Goal: Task Accomplishment & Management: Manage account settings

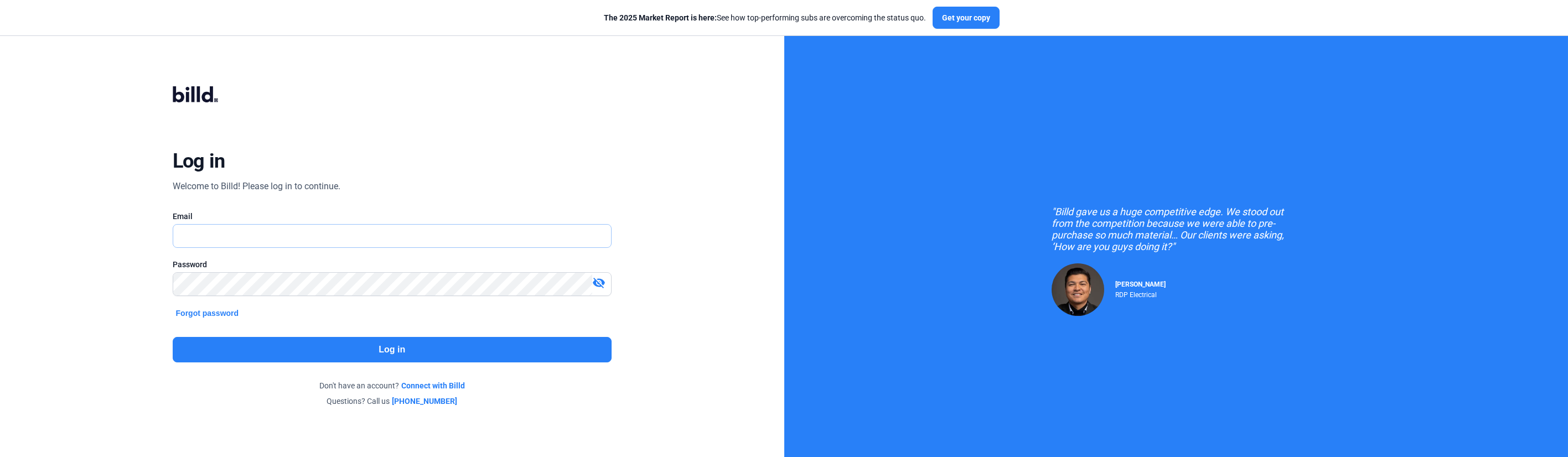
type input "[EMAIL_ADDRESS][DOMAIN_NAME]"
click at [371, 356] on button "Log in" at bounding box center [392, 350] width 439 height 26
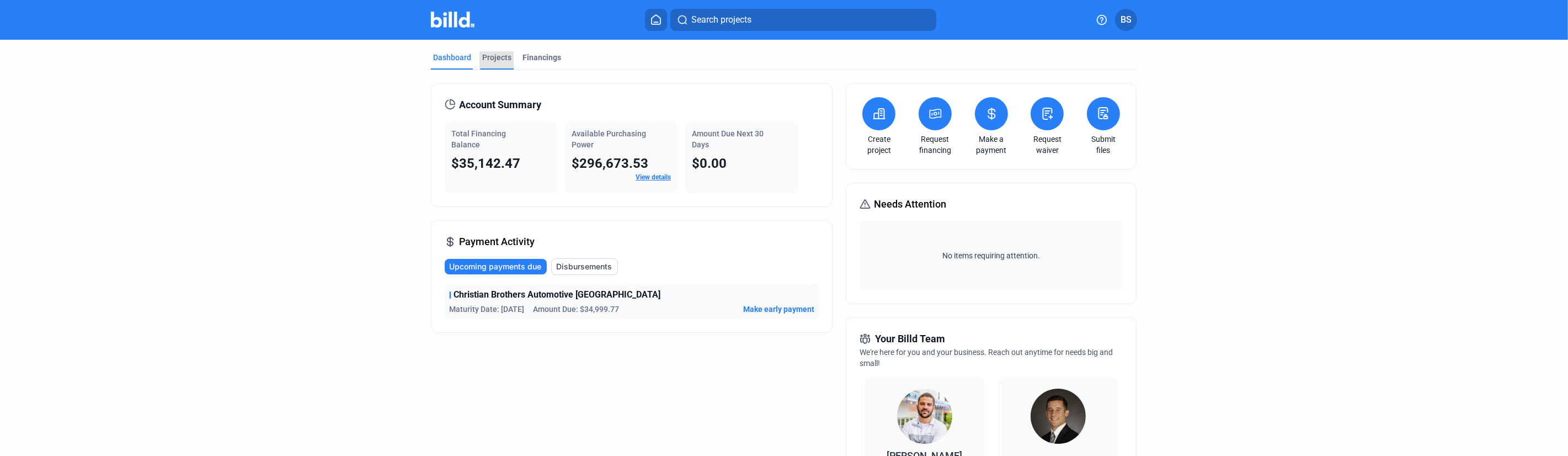
click at [486, 60] on div "Projects" at bounding box center [497, 57] width 29 height 11
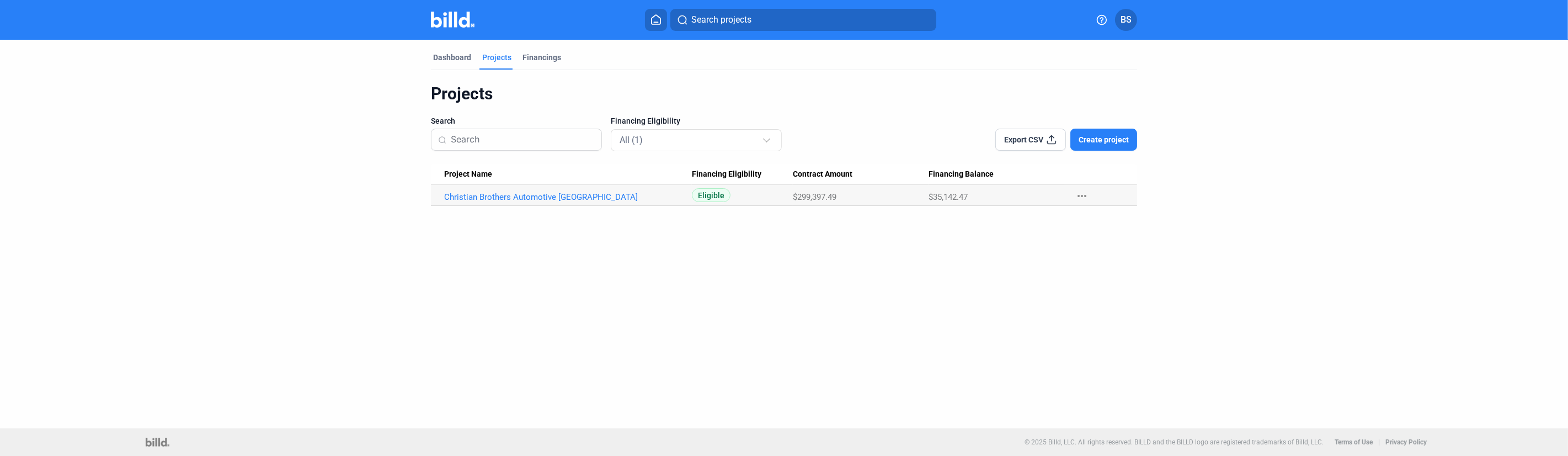
click at [460, 71] on div "Projects Search Financing Eligibility All (1) Export CSV Create project Project…" at bounding box center [784, 138] width 706 height 136
click at [460, 54] on div "Dashboard" at bounding box center [452, 57] width 38 height 11
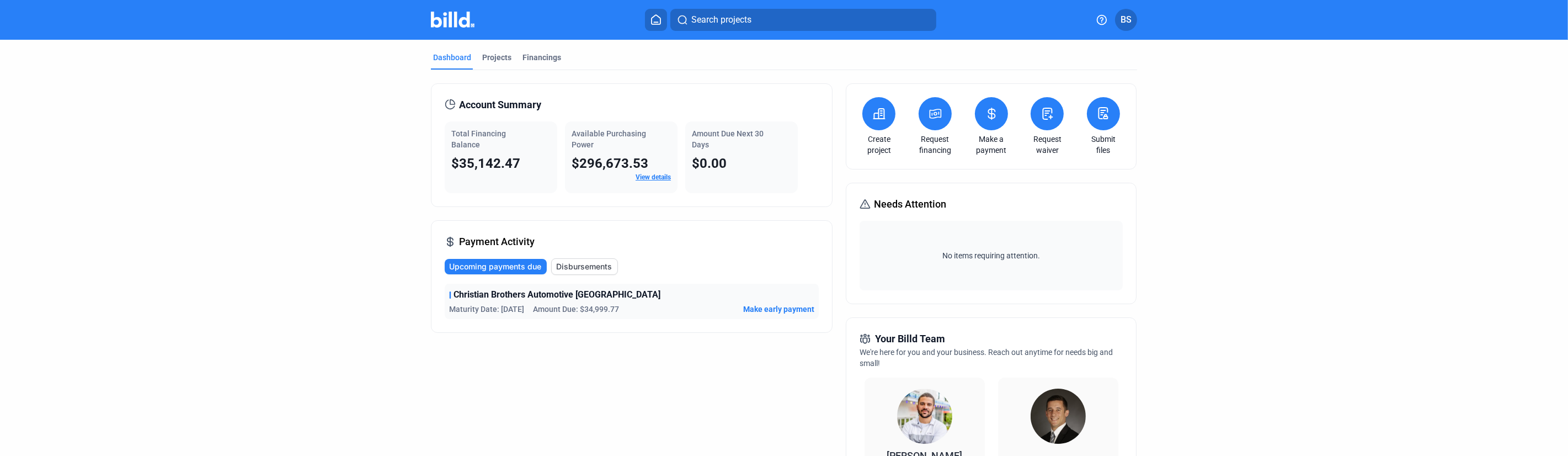
click at [887, 130] on div "Create project" at bounding box center [878, 127] width 38 height 58
click at [875, 125] on button at bounding box center [879, 114] width 33 height 33
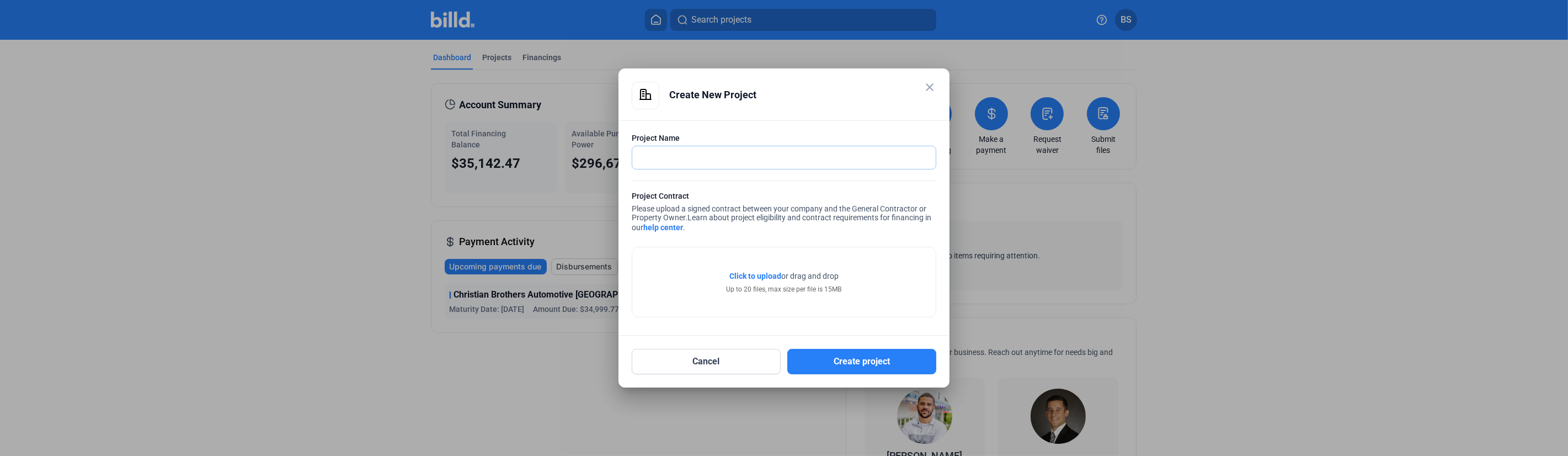
click at [840, 158] on input "text" at bounding box center [784, 157] width 304 height 23
type input "Mister Carwash Lebanon"
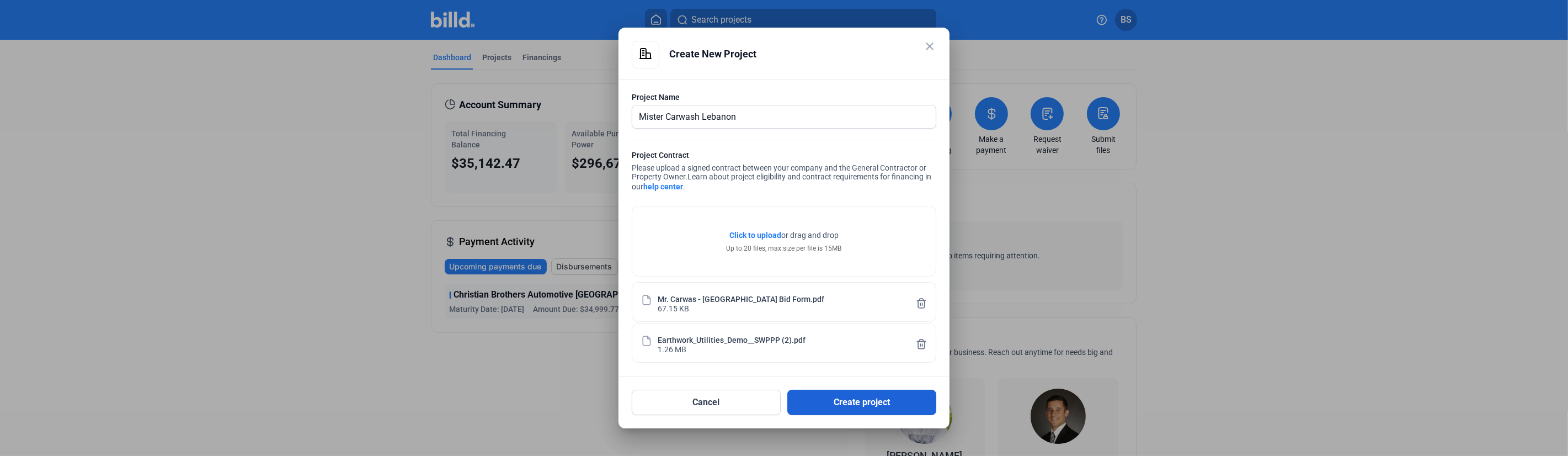
click at [853, 398] on button "Create project" at bounding box center [861, 402] width 149 height 26
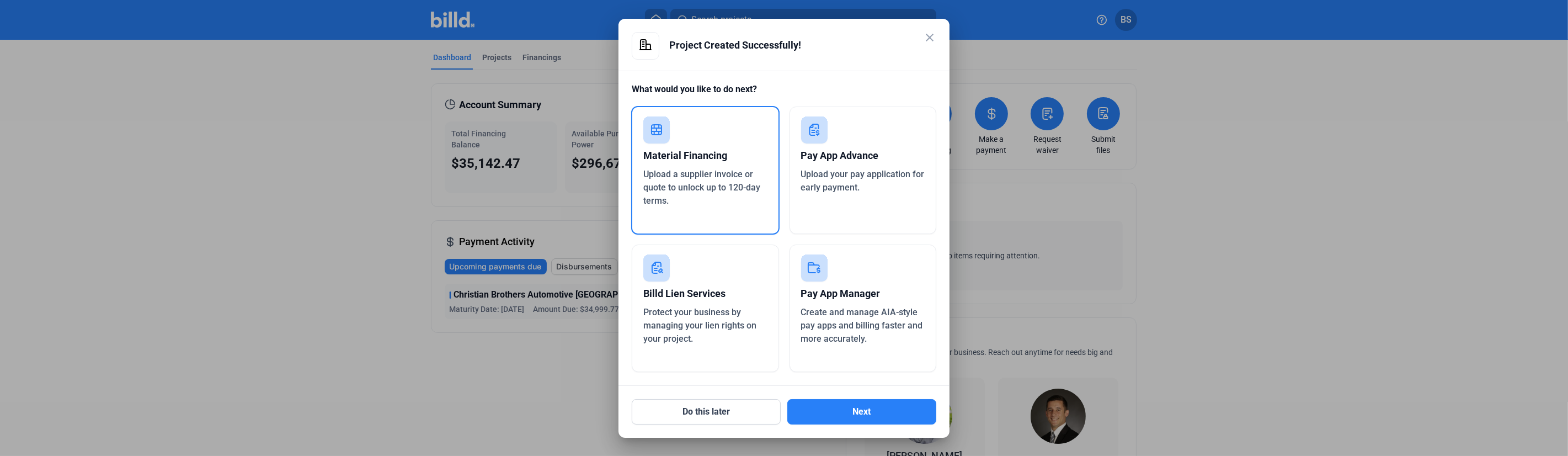
click at [814, 159] on div "Pay App Advance" at bounding box center [863, 156] width 124 height 24
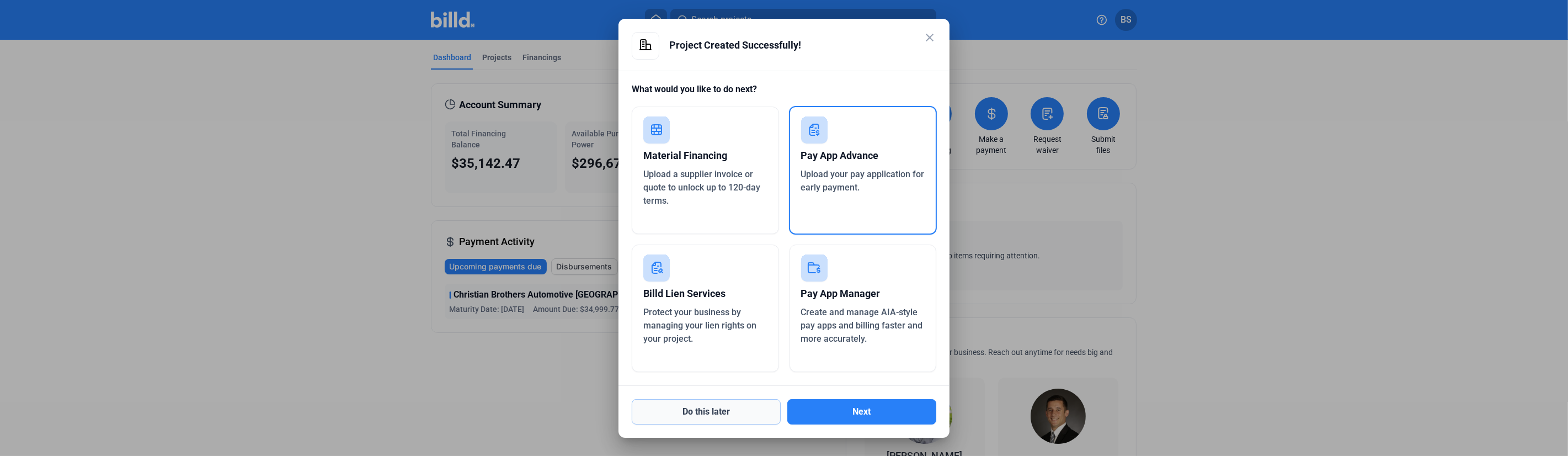
click at [717, 418] on button "Do this later" at bounding box center [706, 412] width 149 height 26
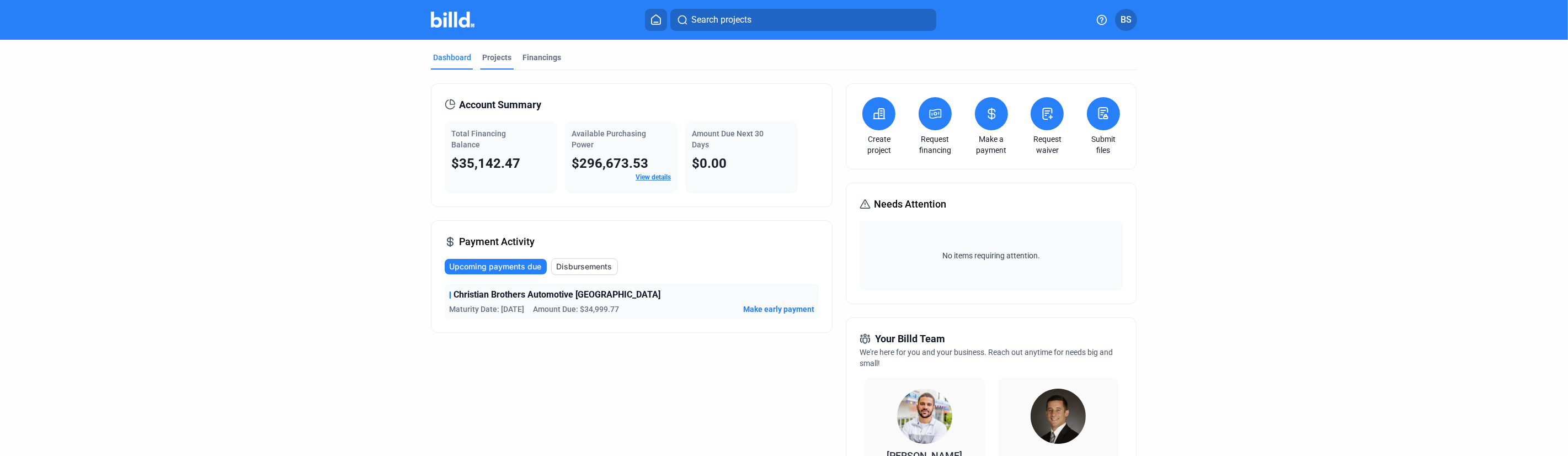
click at [497, 55] on div "Projects" at bounding box center [497, 57] width 29 height 11
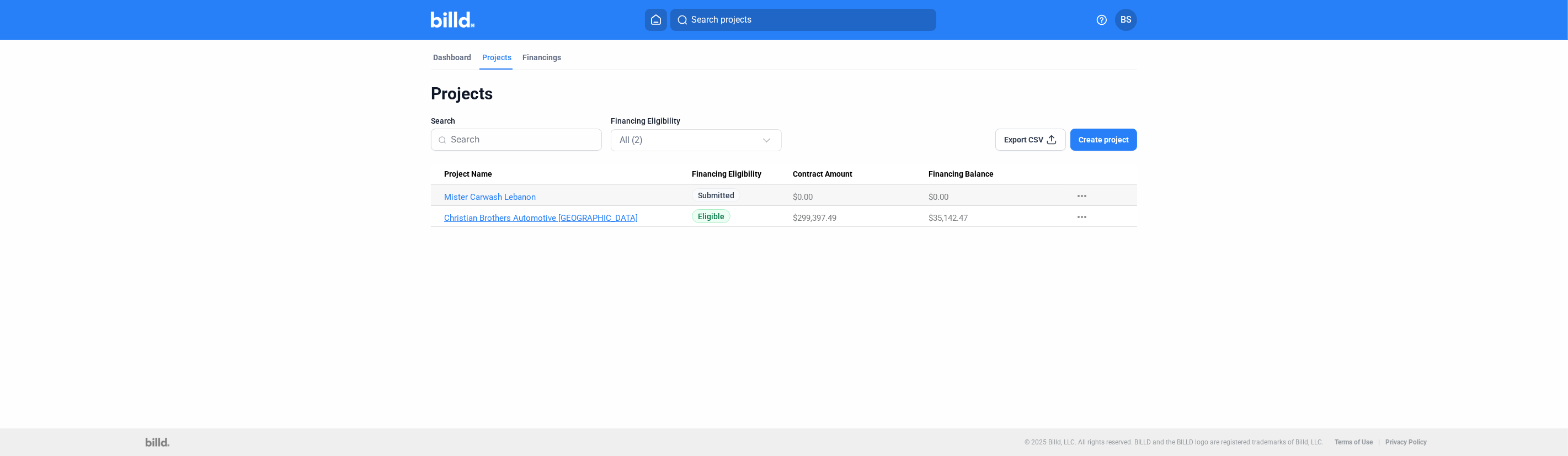
click at [530, 202] on link "Christian Brothers Automotive [GEOGRAPHIC_DATA]" at bounding box center [568, 197] width 248 height 10
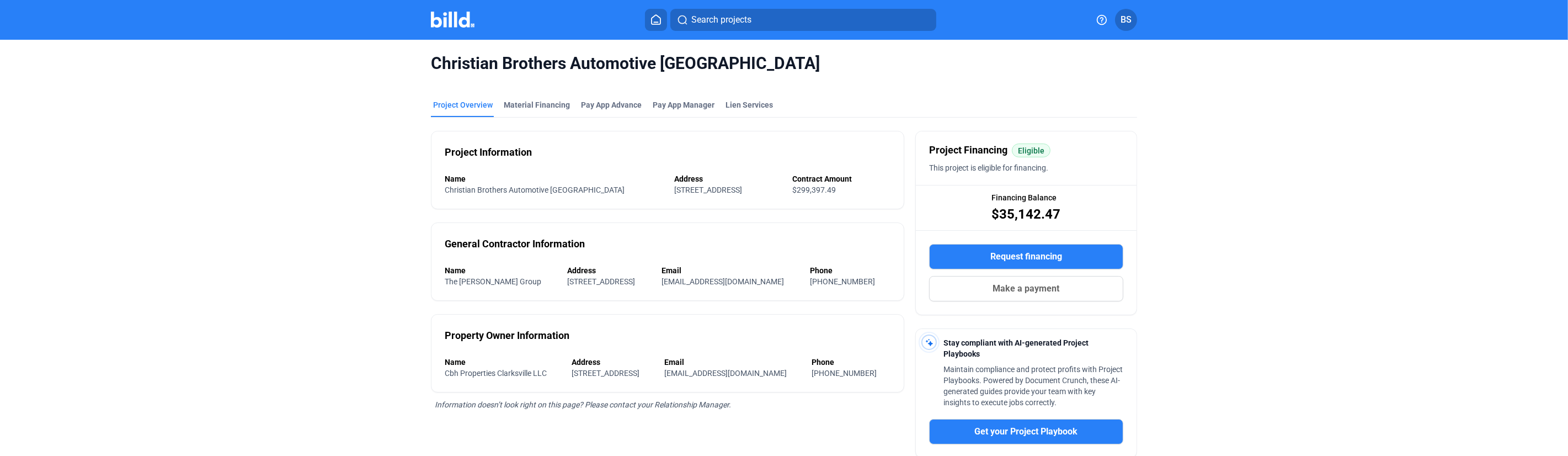
click at [465, 16] on img at bounding box center [453, 19] width 44 height 16
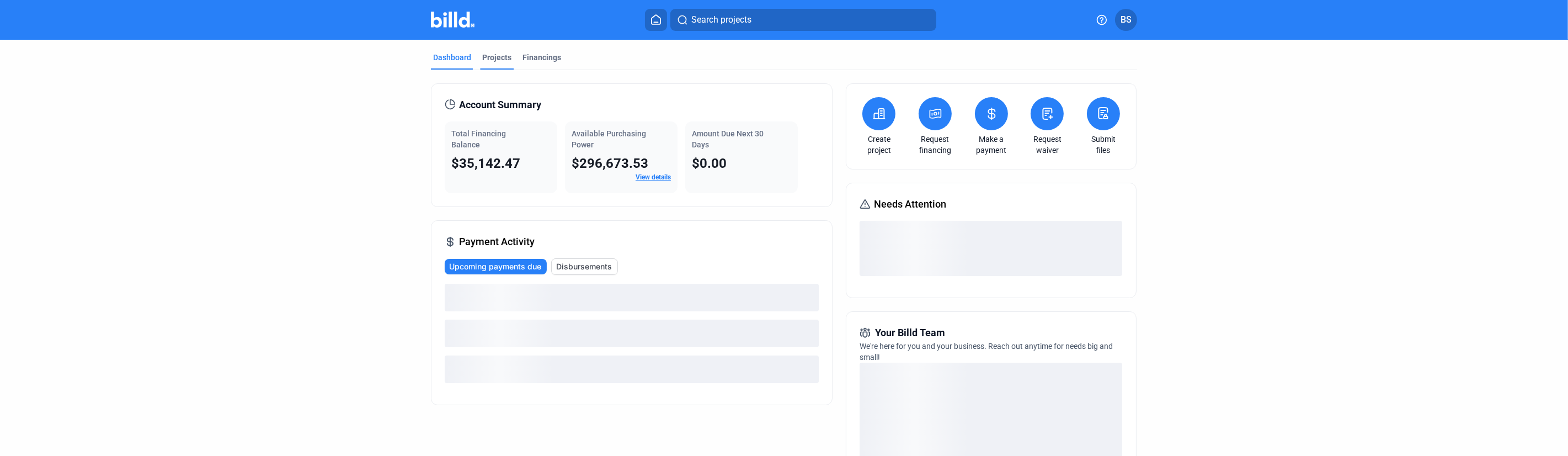
click at [494, 62] on div "Projects" at bounding box center [497, 57] width 29 height 11
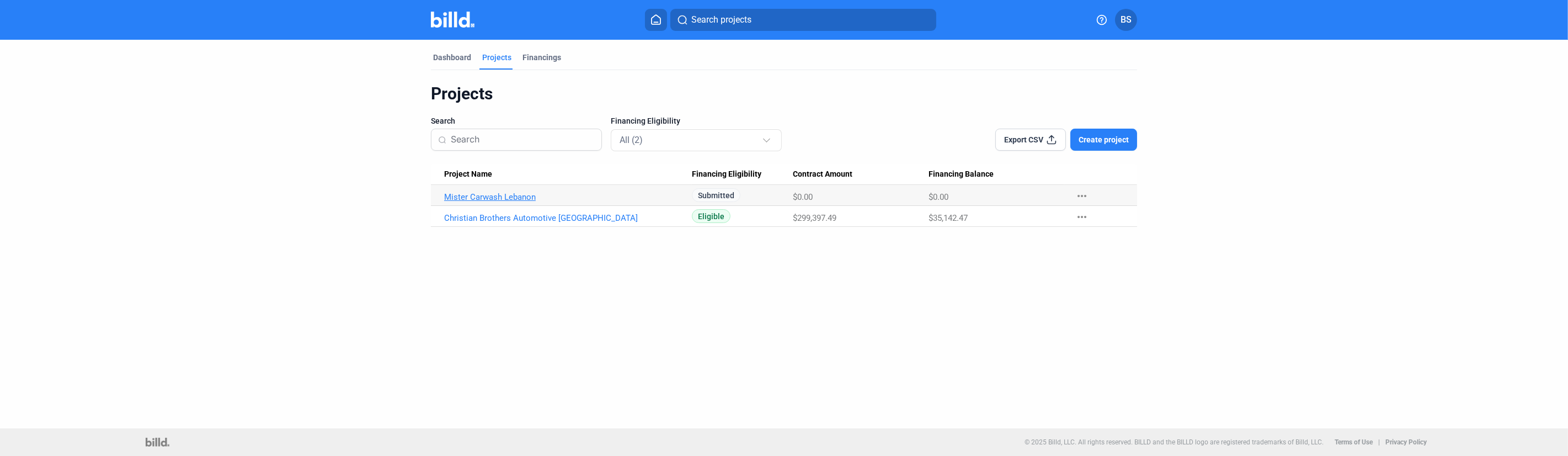
click at [495, 201] on link "Mister Carwash Lebanon" at bounding box center [568, 197] width 248 height 10
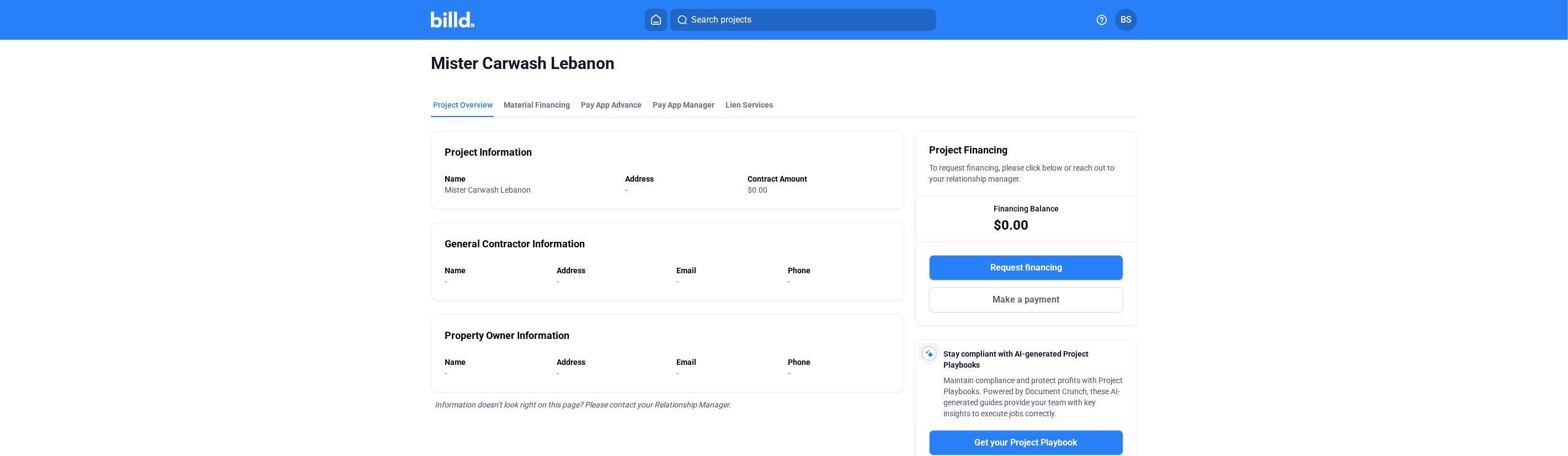
click at [721, 281] on div "-" at bounding box center [722, 281] width 90 height 11
